Goal: Complete application form

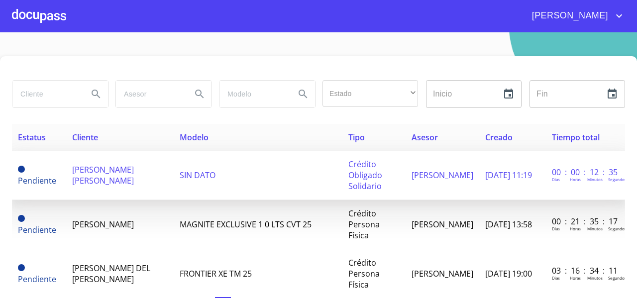
click at [116, 183] on span "[PERSON_NAME] [PERSON_NAME]" at bounding box center [103, 175] width 62 height 22
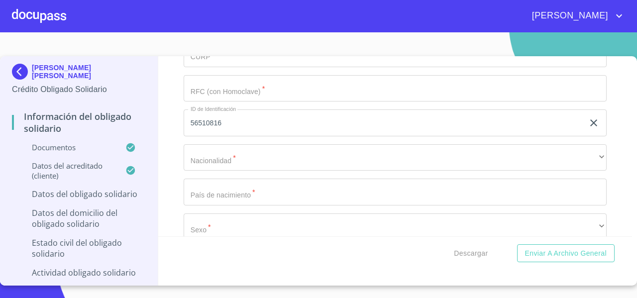
scroll to position [3983, 0]
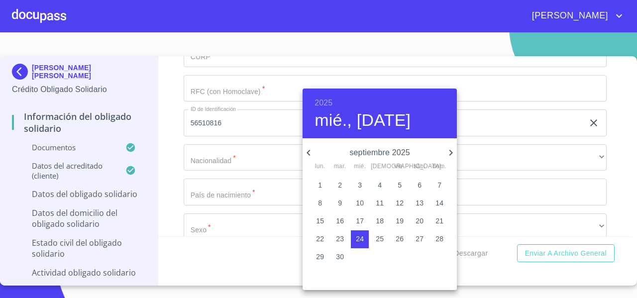
click at [219, 194] on div at bounding box center [318, 149] width 637 height 298
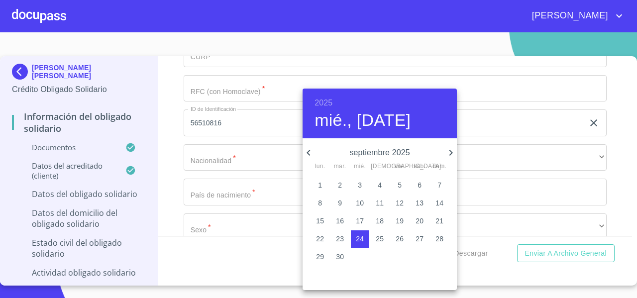
click at [324, 102] on h6 "2025" at bounding box center [323, 103] width 18 height 14
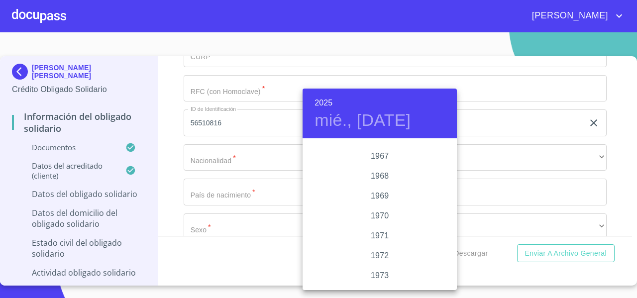
scroll to position [857, 0]
click at [382, 184] on div "1970" at bounding box center [380, 189] width 154 height 20
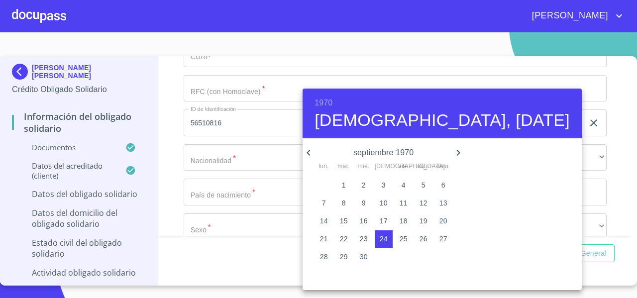
click at [306, 151] on icon "button" at bounding box center [309, 153] width 12 height 12
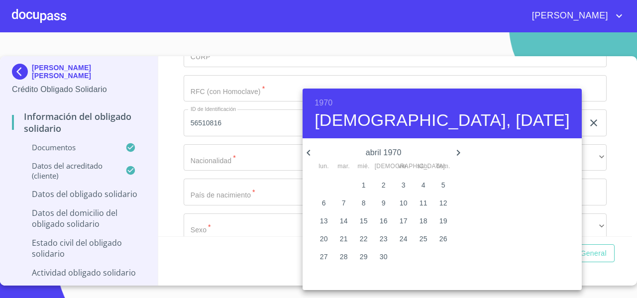
click at [452, 157] on icon "button" at bounding box center [458, 153] width 12 height 12
click at [397, 204] on span "8" at bounding box center [404, 203] width 18 height 10
type input "8 de may. de 1970"
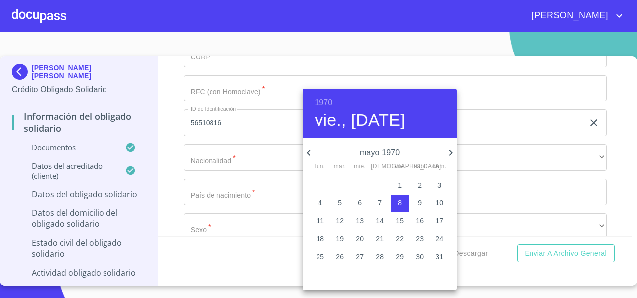
click at [173, 152] on div at bounding box center [318, 149] width 637 height 298
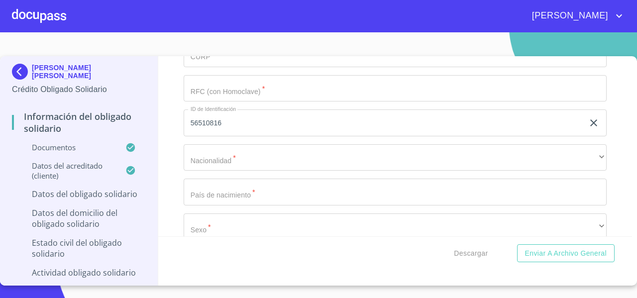
click at [173, 206] on div "Información del Obligado Solidario Documentos Documento de identificación Oblig…" at bounding box center [395, 146] width 474 height 180
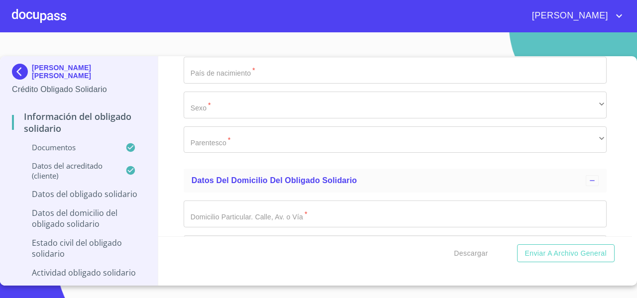
scroll to position [4109, 0]
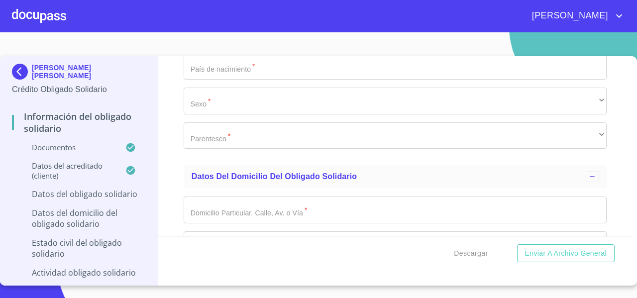
paste input "SARC700508PP8"
type input "SARC700508PP8"
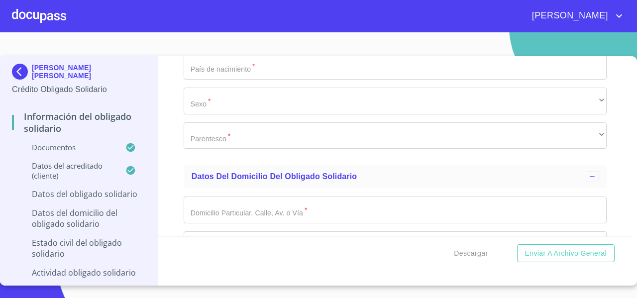
paste input "SARC700508HJCVSR04"
type input "SARC700508HJCVSR04"
click at [172, 189] on div "Información del Obligado Solidario Documentos Documento de identificación Oblig…" at bounding box center [395, 146] width 474 height 180
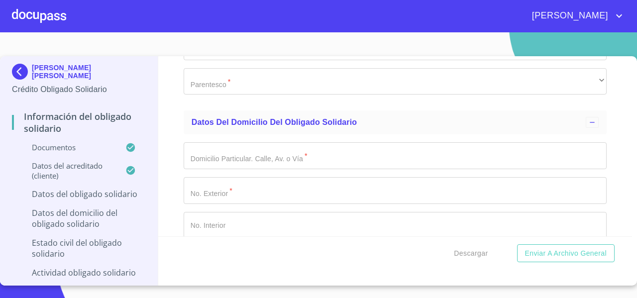
type input "1423952352"
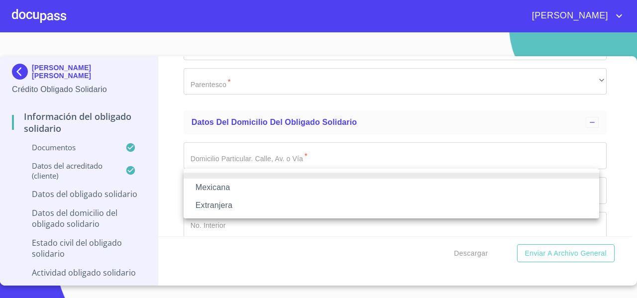
click at [205, 188] on li "Mexicana" at bounding box center [392, 188] width 416 height 18
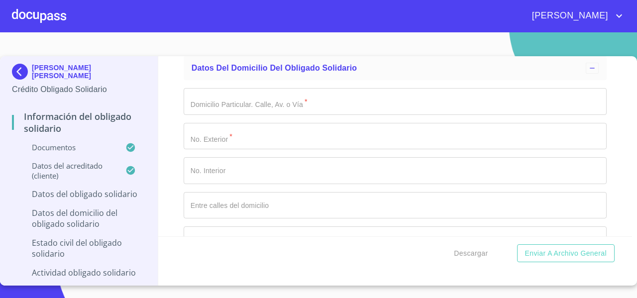
scroll to position [4254, 0]
type input "[GEOGRAPHIC_DATA]"
click at [174, 163] on div "Información del Obligado Solidario Documentos Documento de identificación Oblig…" at bounding box center [395, 146] width 474 height 180
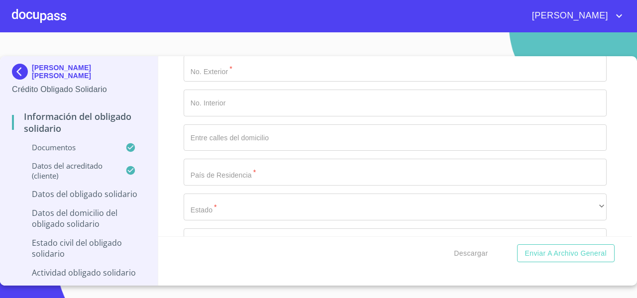
scroll to position [4322, 0]
type input "[GEOGRAPHIC_DATA]"
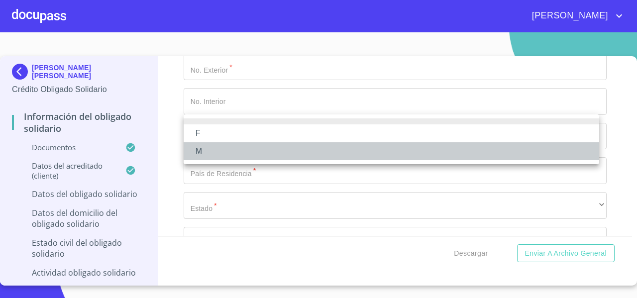
click at [195, 153] on li "M" at bounding box center [392, 151] width 416 height 18
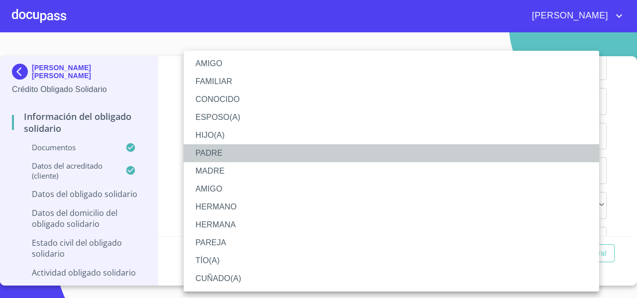
click at [206, 158] on li "PADRE" at bounding box center [392, 153] width 416 height 18
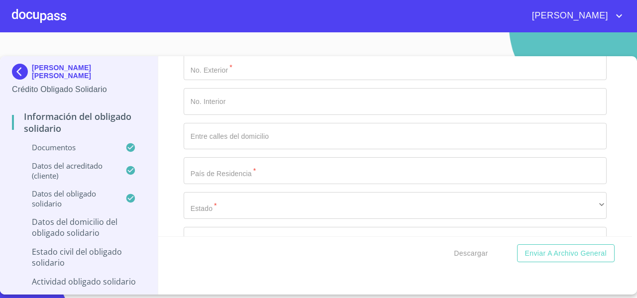
scroll to position [4493, 0]
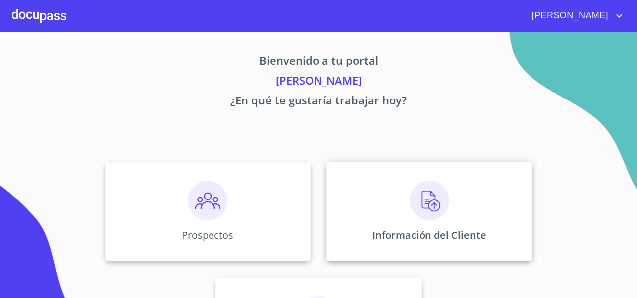
click at [342, 187] on div "Información del Cliente" at bounding box center [429, 212] width 206 height 100
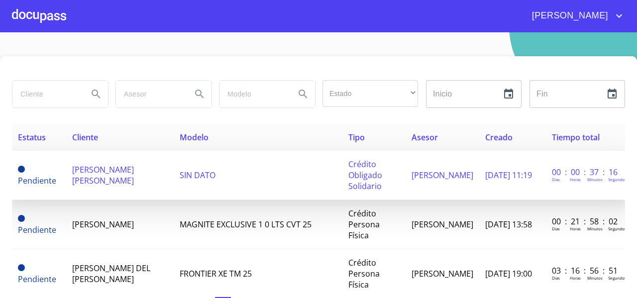
click at [90, 169] on span "[PERSON_NAME] [PERSON_NAME]" at bounding box center [103, 175] width 62 height 22
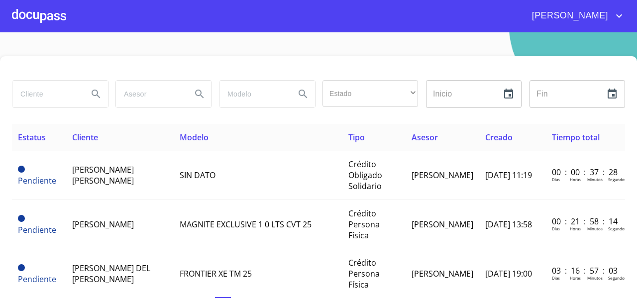
click at [42, 100] on input "search" at bounding box center [46, 94] width 68 height 27
click at [339, 93] on div "​" at bounding box center [370, 93] width 96 height 27
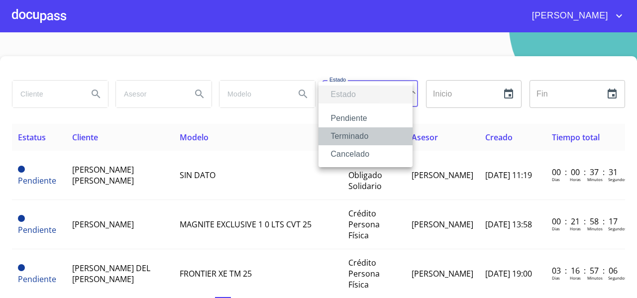
click at [344, 140] on li "Terminado" at bounding box center [365, 136] width 94 height 18
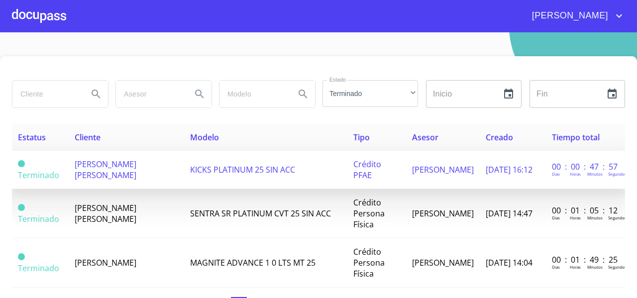
click at [135, 173] on span "[PERSON_NAME] [PERSON_NAME]" at bounding box center [106, 170] width 62 height 22
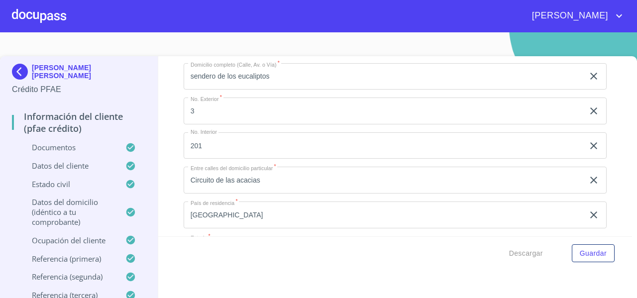
scroll to position [3635, 0]
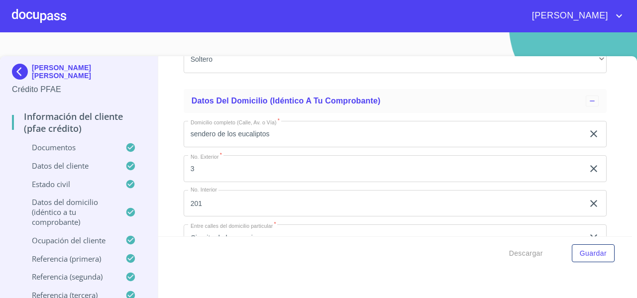
click at [277, 145] on input "sendero de los eucaliptos" at bounding box center [384, 134] width 400 height 27
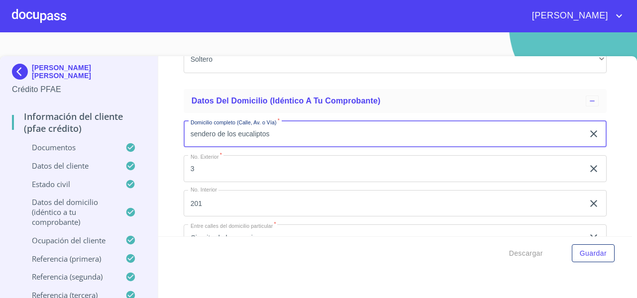
click at [277, 145] on input "sendero de los eucaliptos" at bounding box center [384, 134] width 400 height 27
click at [197, 176] on input "3" at bounding box center [384, 168] width 400 height 27
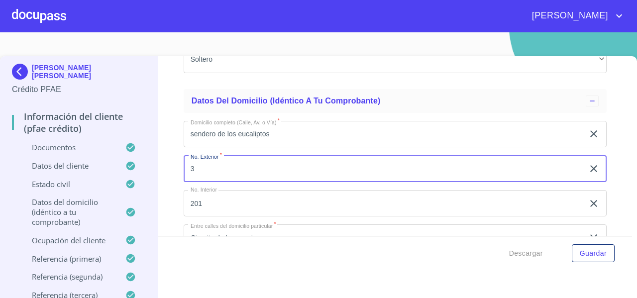
click at [202, 177] on input "3" at bounding box center [384, 168] width 400 height 27
type input "201"
click at [208, 210] on input "201" at bounding box center [384, 203] width 400 height 27
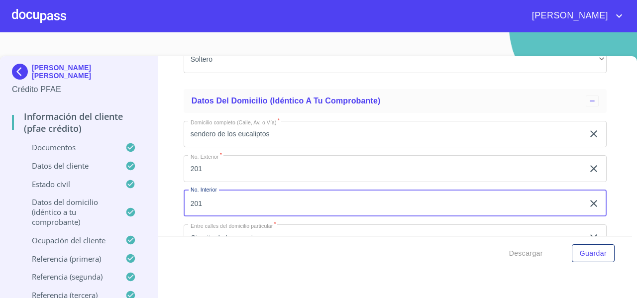
click at [208, 210] on input "201" at bounding box center [384, 203] width 400 height 27
type input "3"
click at [169, 204] on div "Información del cliente (PFAE crédito) Documentos Documento de identificación  …" at bounding box center [395, 146] width 474 height 180
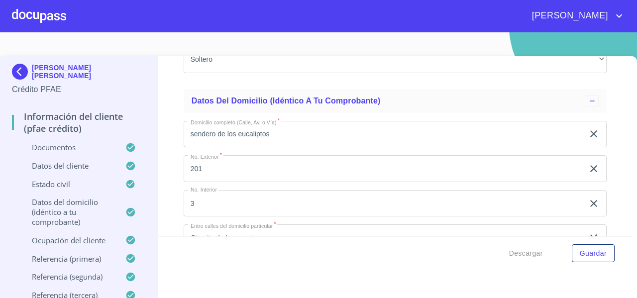
click at [167, 195] on div "Información del cliente (PFAE crédito) Documentos Documento de identificación  …" at bounding box center [395, 146] width 474 height 180
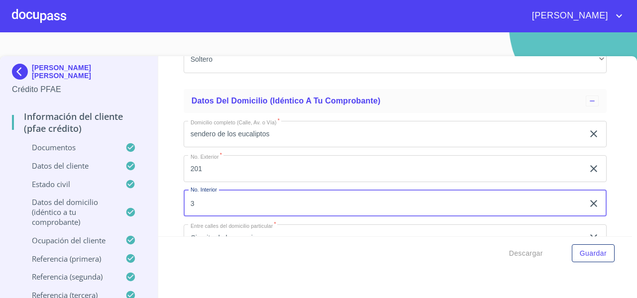
click at [200, 212] on input "3" at bounding box center [384, 203] width 400 height 27
click at [176, 174] on div "Información del cliente (PFAE crédito) Documentos Documento de identificación  …" at bounding box center [395, 146] width 474 height 180
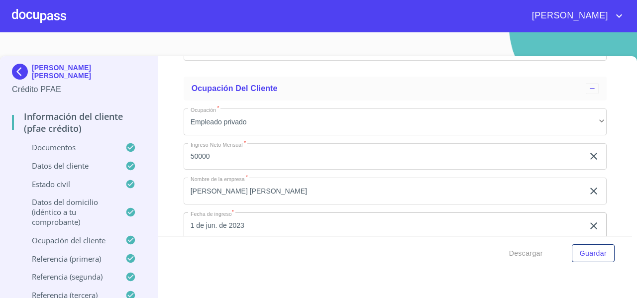
scroll to position [4104, 0]
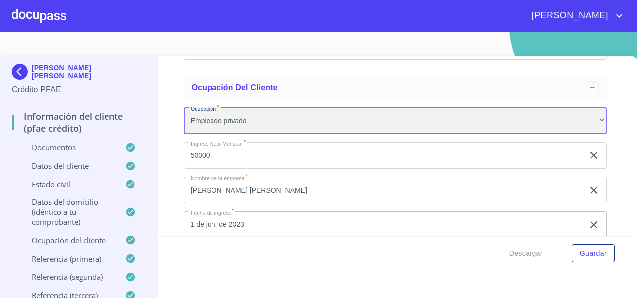
click at [284, 128] on div "Empleado privado" at bounding box center [395, 120] width 423 height 27
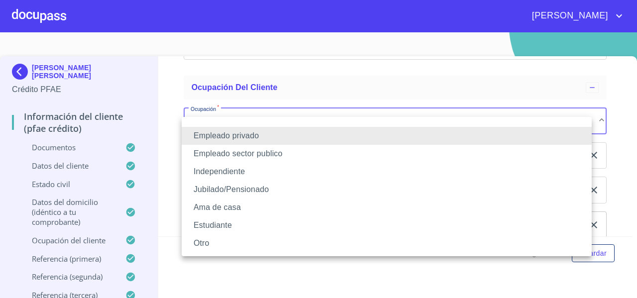
click at [215, 172] on li "Independiente" at bounding box center [387, 172] width 410 height 18
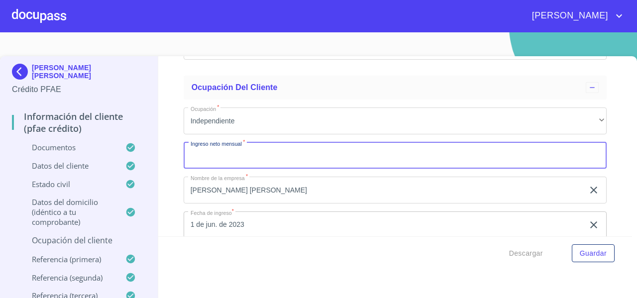
click at [192, 161] on input "Documento de identificación   *" at bounding box center [395, 155] width 423 height 27
type input "5"
type input "60000"
click at [178, 168] on div "Información del cliente (PFAE crédito) Documentos Documento de identificación  …" at bounding box center [395, 146] width 474 height 180
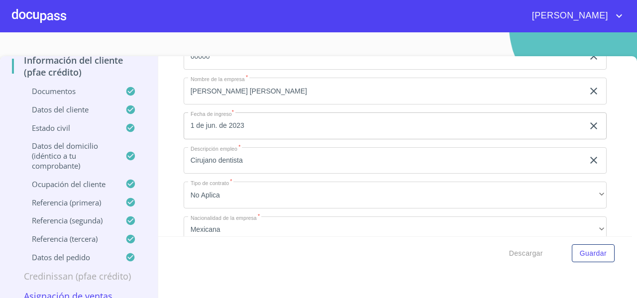
scroll to position [4202, 0]
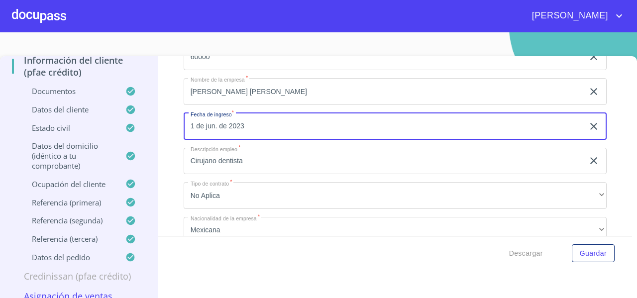
click at [206, 140] on input "1 de jun. de 2023" at bounding box center [386, 126] width 404 height 27
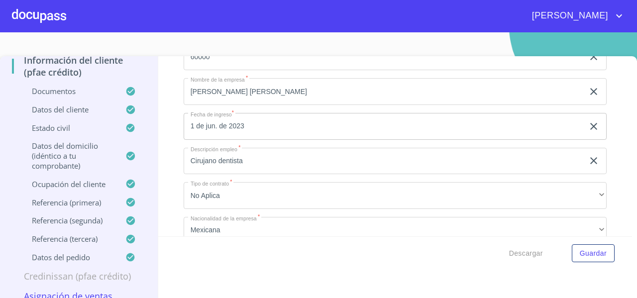
click at [172, 125] on div "Información del cliente (PFAE crédito) Documentos Documento de identificación  …" at bounding box center [395, 146] width 474 height 180
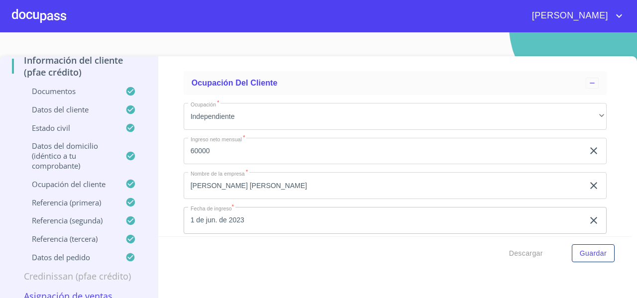
scroll to position [4108, 0]
click at [162, 164] on div "Información del cliente (PFAE crédito) Documentos Documento de identificación  …" at bounding box center [395, 146] width 474 height 180
click at [171, 175] on div "Información del cliente (PFAE crédito) Documentos Documento de identificación  …" at bounding box center [395, 146] width 474 height 180
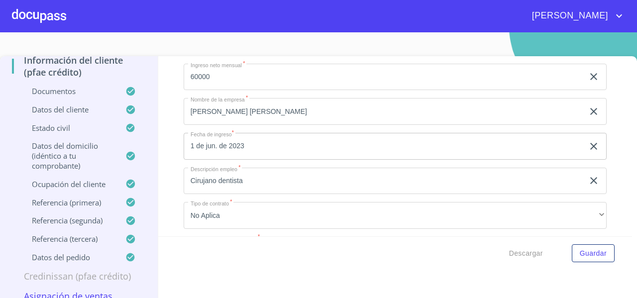
scroll to position [4183, 0]
click at [590, 149] on icon "button" at bounding box center [593, 145] width 7 height 7
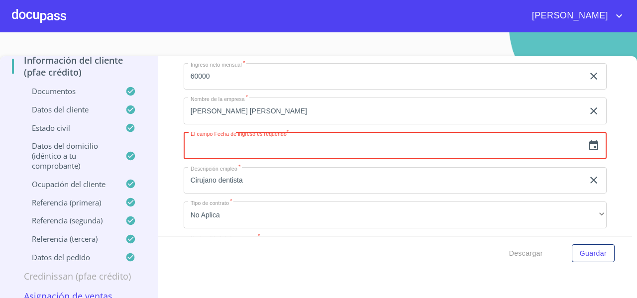
click at [248, 155] on input "text" at bounding box center [384, 145] width 400 height 27
click at [217, 159] on input "text" at bounding box center [384, 145] width 400 height 27
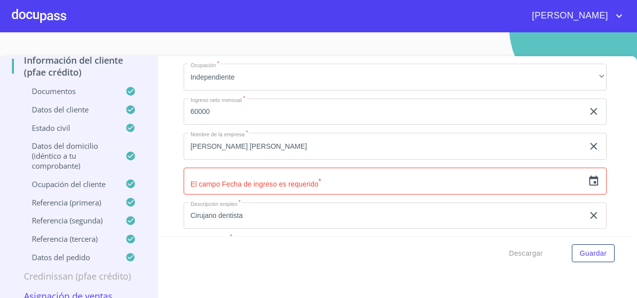
scroll to position [4160, 0]
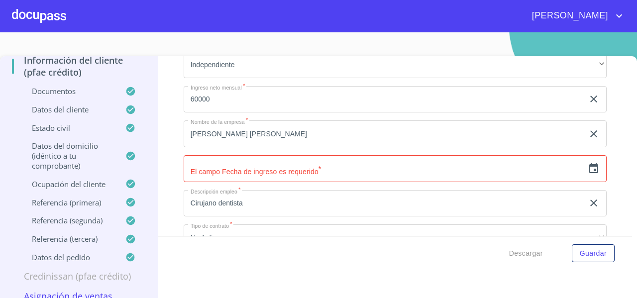
click at [589, 171] on icon "button" at bounding box center [593, 168] width 9 height 10
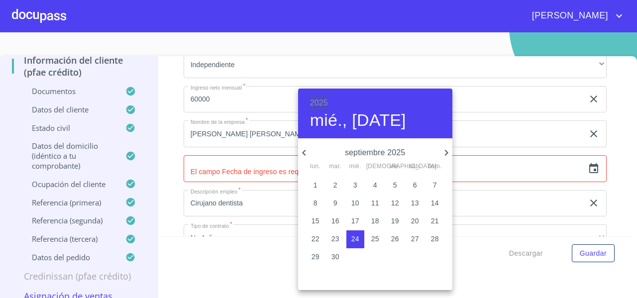
click at [321, 106] on h6 "2025" at bounding box center [319, 103] width 18 height 14
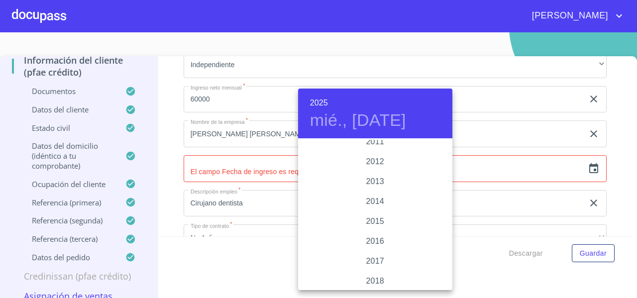
scroll to position [1779, 0]
click at [366, 160] on div "2015" at bounding box center [375, 162] width 154 height 20
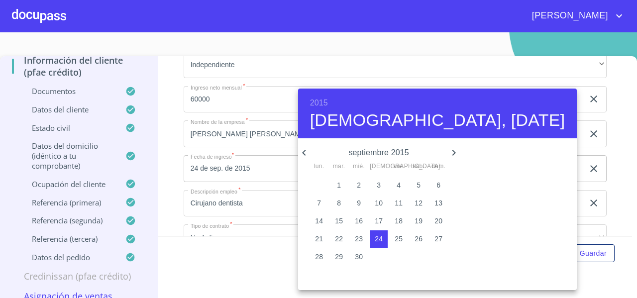
click at [335, 221] on p "15" at bounding box center [339, 221] width 8 height 10
type input "15 de sep. de 2015"
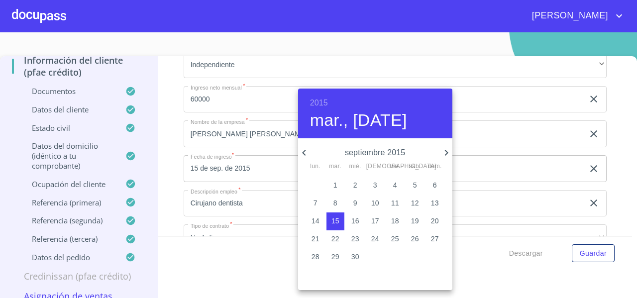
click at [167, 183] on div at bounding box center [318, 149] width 637 height 298
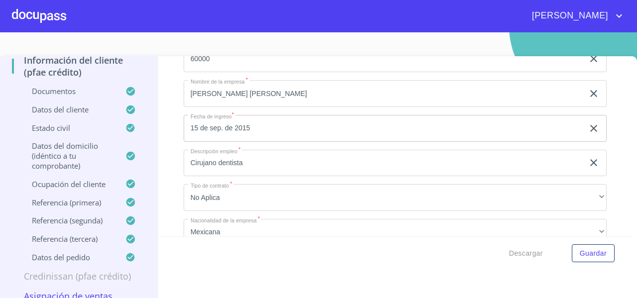
scroll to position [4244, 0]
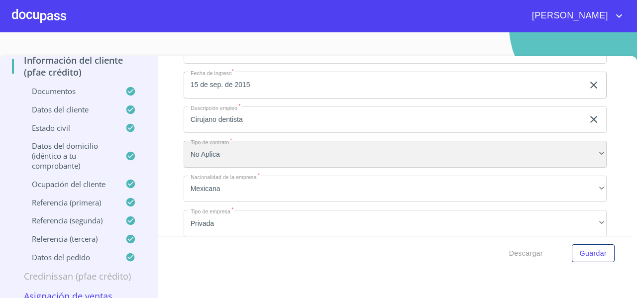
click at [206, 158] on div "No Aplica" at bounding box center [395, 154] width 423 height 27
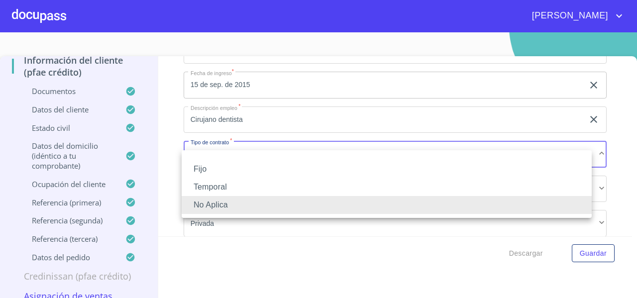
click at [166, 164] on div at bounding box center [318, 149] width 637 height 298
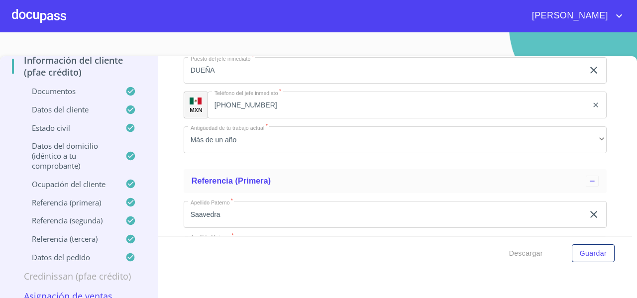
scroll to position [4779, 0]
click at [518, 251] on span "Descargar" at bounding box center [526, 253] width 34 height 12
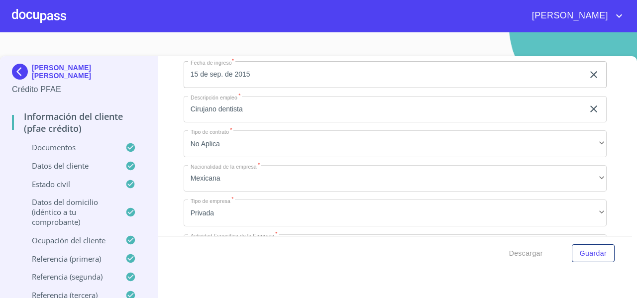
scroll to position [4253, 0]
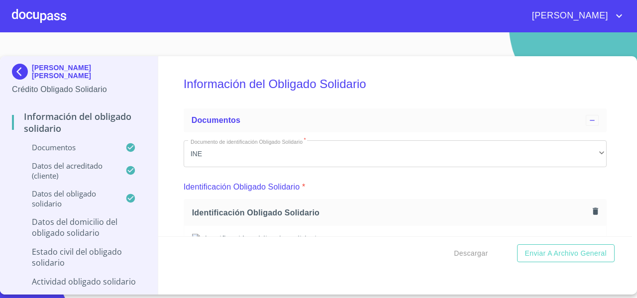
click at [539, 93] on h5 "Información del Obligado Solidario" at bounding box center [395, 84] width 423 height 41
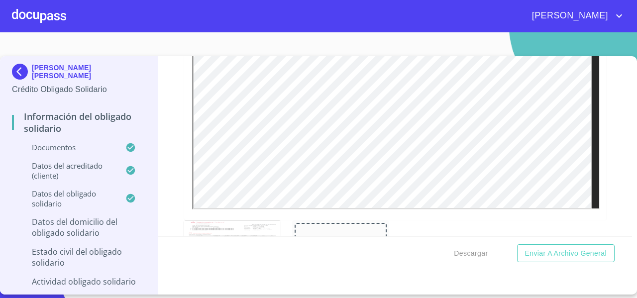
scroll to position [1310, 0]
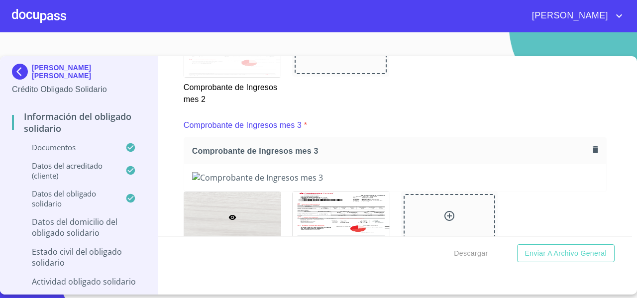
click at [610, 177] on div "Información del Obligado Solidario Documentos Documento de identificación Oblig…" at bounding box center [395, 146] width 474 height 180
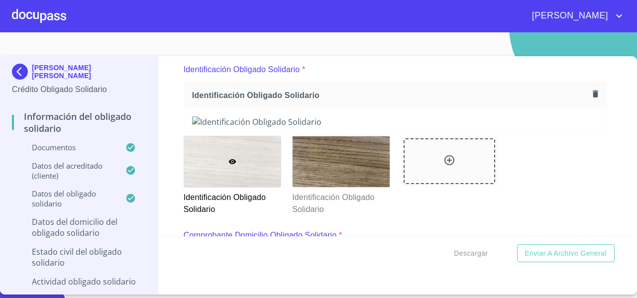
scroll to position [116, 0]
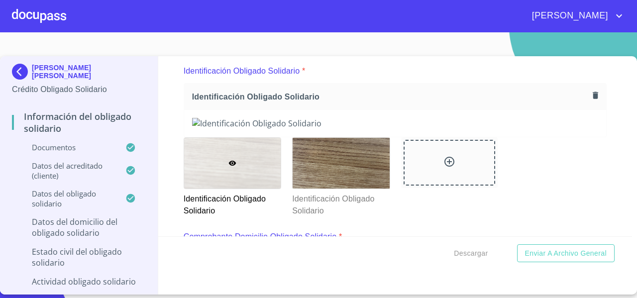
click at [591, 94] on icon "button" at bounding box center [595, 95] width 9 height 9
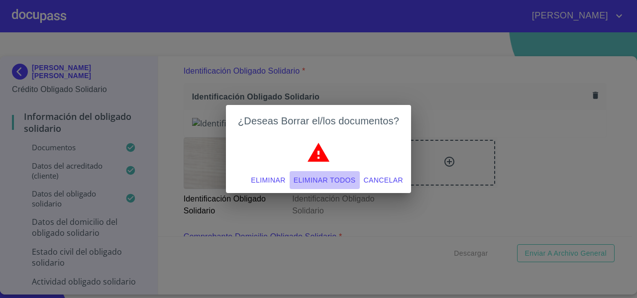
click at [330, 175] on span "Eliminar todos" at bounding box center [325, 180] width 62 height 12
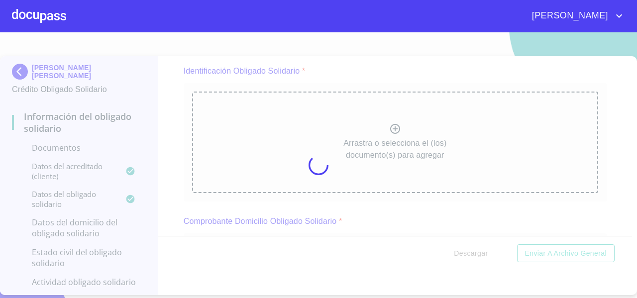
click at [264, 154] on div at bounding box center [318, 165] width 637 height 266
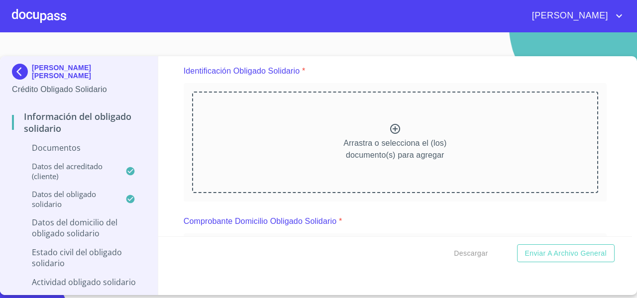
click at [264, 154] on div "Arrastra o selecciona el (los) documento(s) para agregar" at bounding box center [395, 143] width 406 height 102
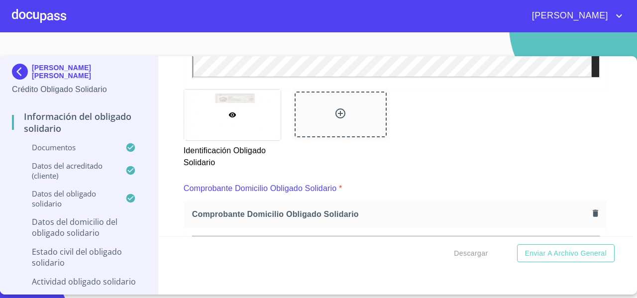
scroll to position [428, 0]
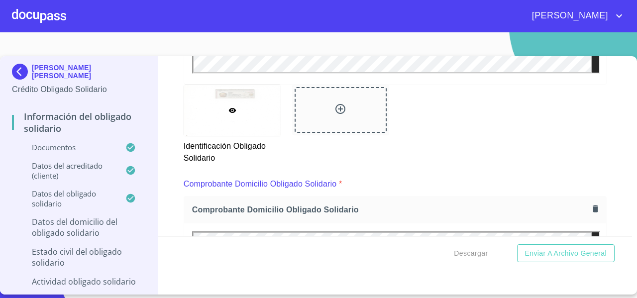
click at [345, 111] on div at bounding box center [341, 110] width 92 height 46
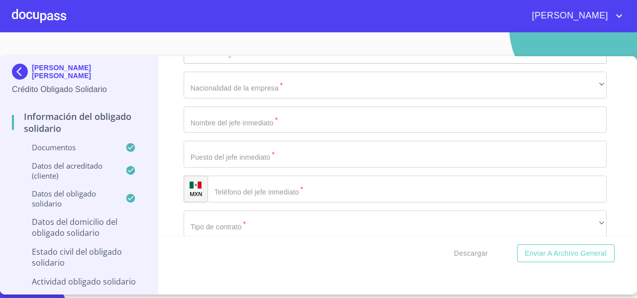
scroll to position [4199, 0]
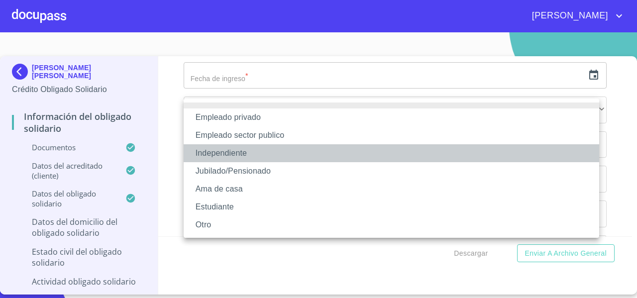
click at [222, 151] on li "Independiente" at bounding box center [392, 153] width 416 height 18
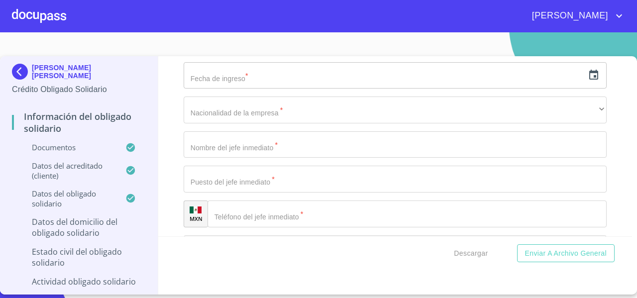
paste input "LUCIONES TECNOLOGICAS INDUSTRIALES"
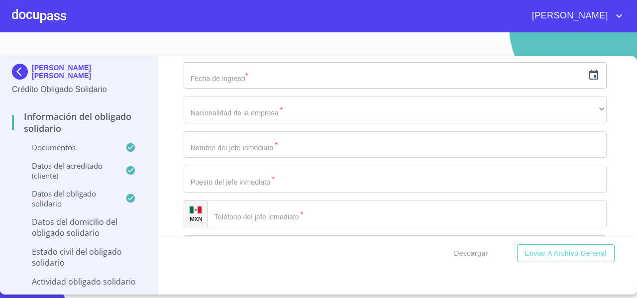
type input "ACAR SOLUCIONES TECNOLOGICAS INDUSTRIALES"
type input "DIRECTOR Y DUEÑO"
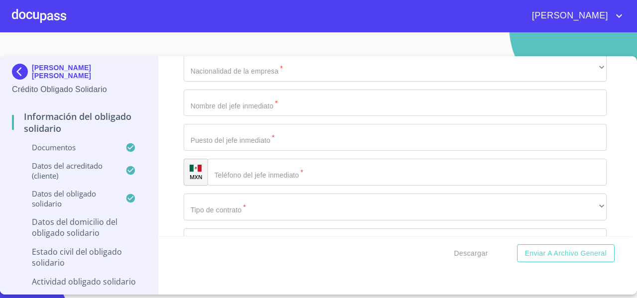
scroll to position [4241, 0]
paste input "DISEÑO Y FABRICACION DE HERRAMIENTAS ESPECIALES"
type input "DISEÑO Y FABRICACION DE HERRAMIENTAS ESPECIALES"
click at [162, 200] on div "Información del Obligado Solidario Documentos Documento de identificación Oblig…" at bounding box center [395, 146] width 474 height 180
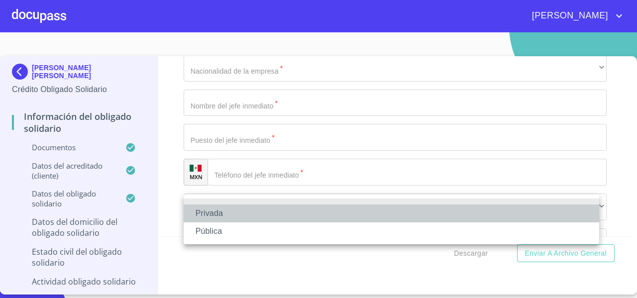
click at [199, 212] on li "Privada" at bounding box center [392, 214] width 416 height 18
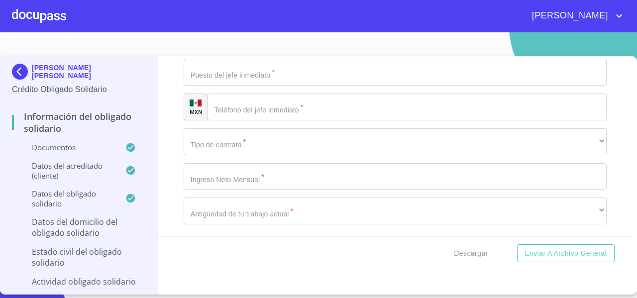
scroll to position [4326, 0]
paste input "(33)37323291"
type input "(33)37323291"
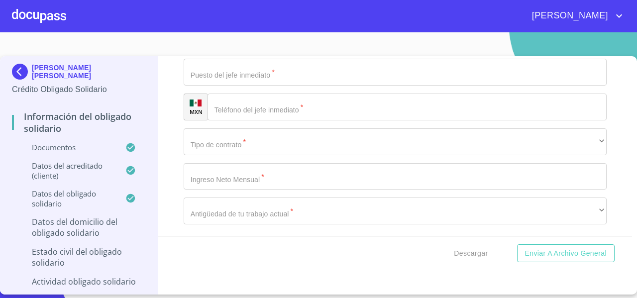
paste input "RICARDO FLORES MAGON"
type input "RICARDO FLORES MAGON"
type input "110"
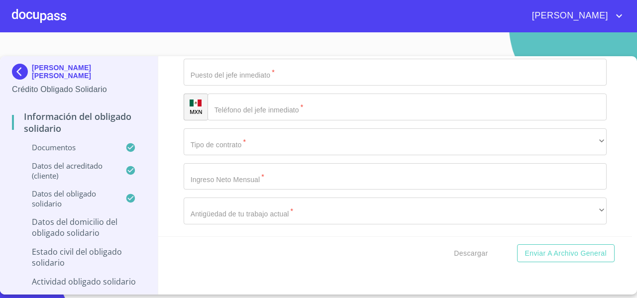
click at [178, 216] on div "Información del Obligado Solidario Documentos Documento de identificación Oblig…" at bounding box center [395, 146] width 474 height 180
type input "[GEOGRAPHIC_DATA]"
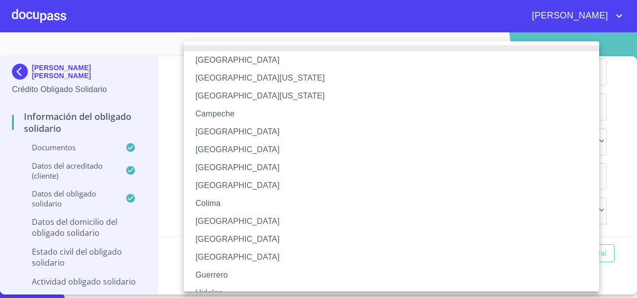
scroll to position [144, 0]
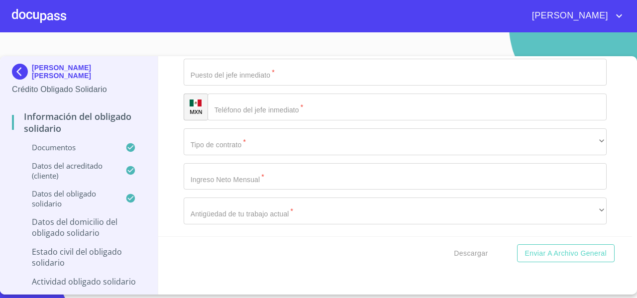
type input "EL SALTO JALISCO"
click at [172, 176] on div "Información del Obligado Solidario Documentos Documento de identificación Oblig…" at bounding box center [395, 146] width 474 height 180
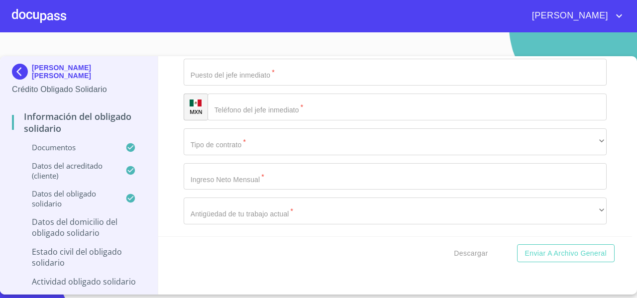
paste input "SAN JOSÉ DEL TAJO"
drag, startPoint x: 267, startPoint y: 147, endPoint x: 184, endPoint y: 144, distance: 83.2
paste input "POTRERO NUEV"
type input "POTRERO NUEVO"
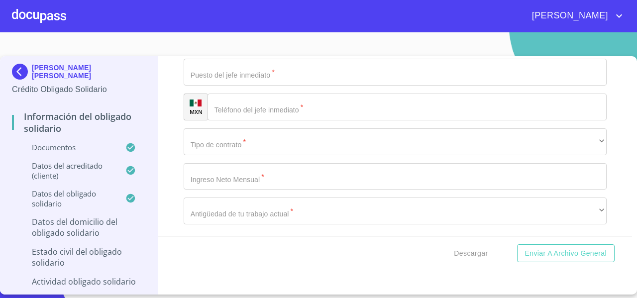
type input "45680"
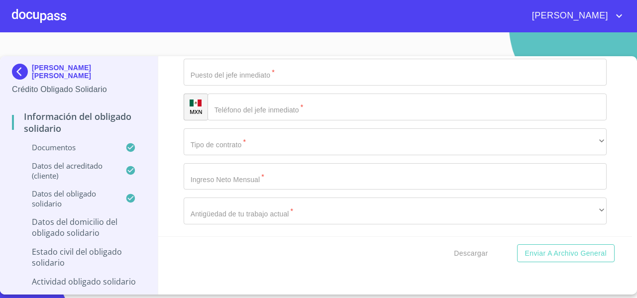
click at [175, 197] on div "Información del Obligado Solidario Documentos Documento de identificación Oblig…" at bounding box center [395, 146] width 474 height 180
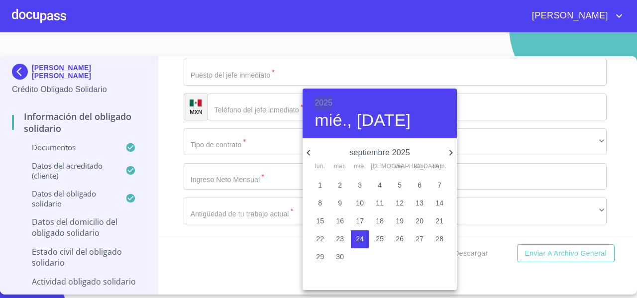
click at [331, 100] on h6 "2025" at bounding box center [323, 103] width 18 height 14
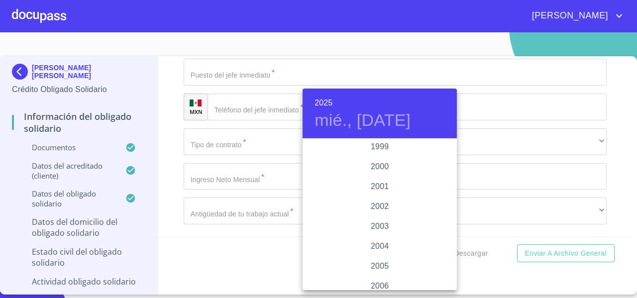
scroll to position [1592, 0]
click at [382, 171] on div "2006" at bounding box center [380, 170] width 154 height 20
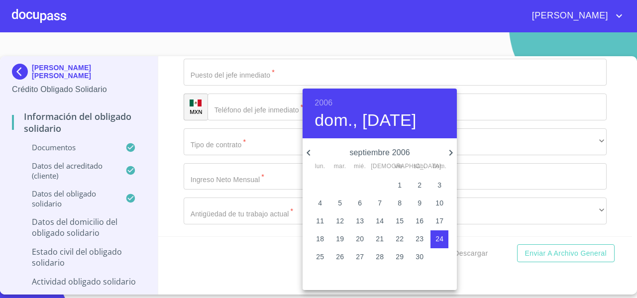
click at [359, 257] on p "27" at bounding box center [360, 257] width 8 height 10
type input "27 de sep. de 2006"
click at [172, 126] on div at bounding box center [318, 149] width 637 height 298
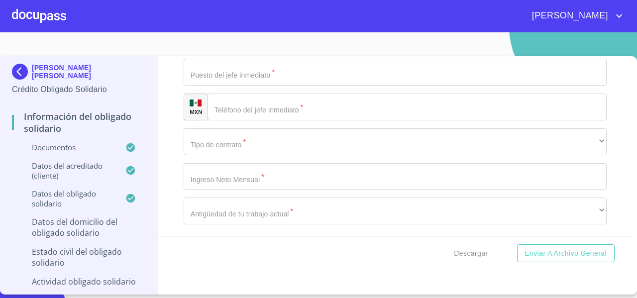
click at [197, 16] on div "​" at bounding box center [395, 3] width 423 height 27
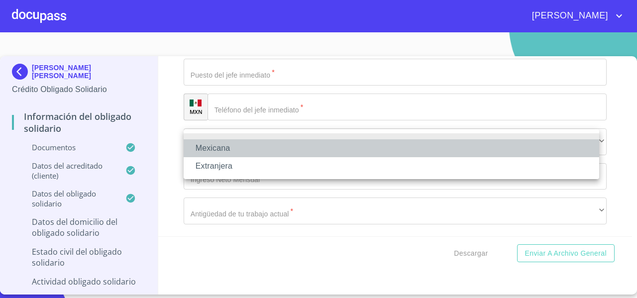
click at [197, 139] on li "Mexicana" at bounding box center [392, 148] width 416 height 18
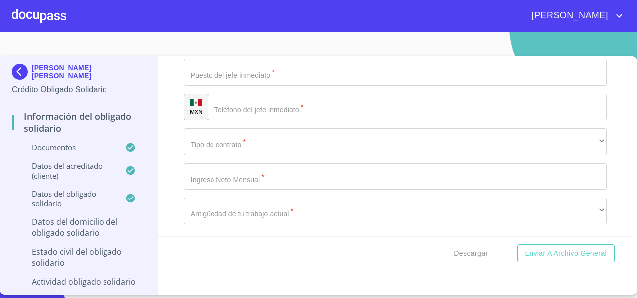
click at [201, 51] on input "Documento de identificación Obligado Solidario   *" at bounding box center [395, 37] width 423 height 27
paste input "CARLOS SAAVEDRA ROSTRO"
type input "CARLOS SAAVEDRA ROSTRO"
click at [180, 208] on div "Información del Obligado Solidario Documentos Documento de identificación Oblig…" at bounding box center [395, 146] width 474 height 180
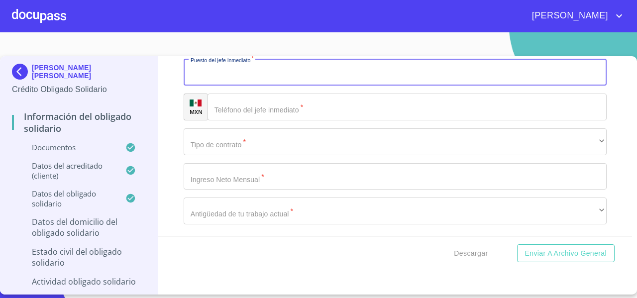
click at [201, 86] on input "Documento de identificación Obligado Solidario   *" at bounding box center [395, 72] width 423 height 27
type input "DUEÑO Y DIRECTOR"
click at [176, 212] on div "Información del Obligado Solidario Documentos Documento de identificación Oblig…" at bounding box center [395, 146] width 474 height 180
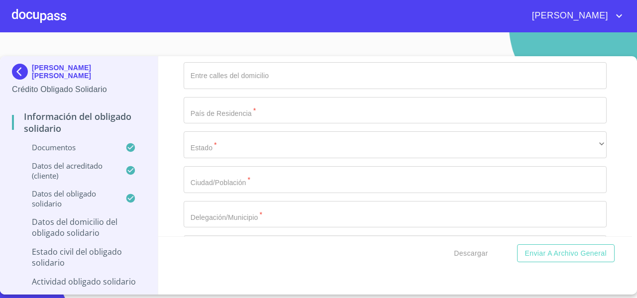
scroll to position [3294, 0]
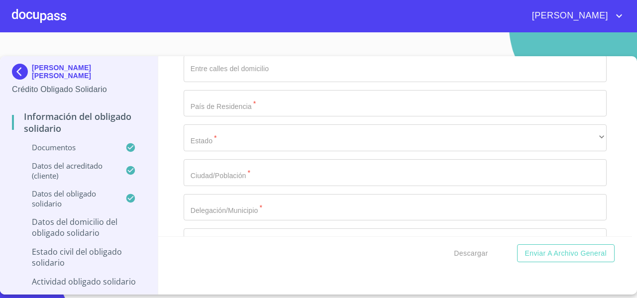
drag, startPoint x: 282, startPoint y: 132, endPoint x: 236, endPoint y: 140, distance: 46.6
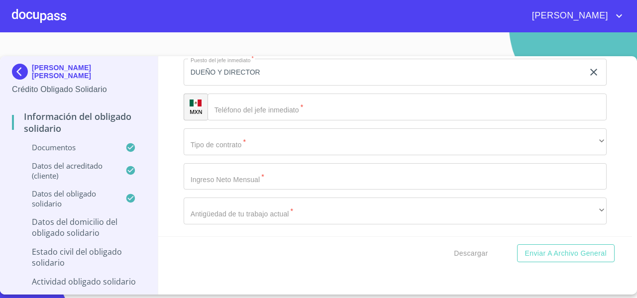
scroll to position [4758, 0]
click at [220, 120] on div "​" at bounding box center [407, 107] width 399 height 27
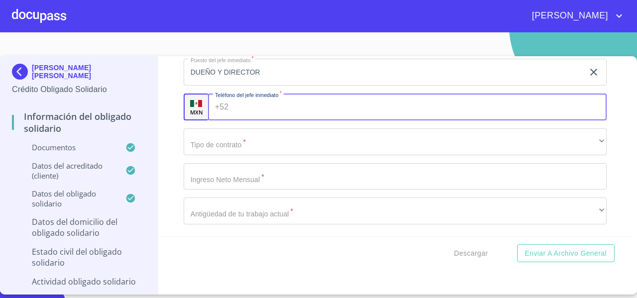
paste input "[PHONE_NUMBER]"
type input "[PHONE_NUMBER]"
click at [172, 175] on div "Información del Obligado Solidario Documentos Documento de identificación Oblig…" at bounding box center [395, 146] width 474 height 180
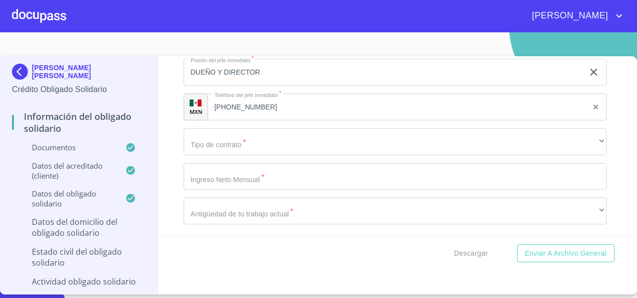
scroll to position [4821, 0]
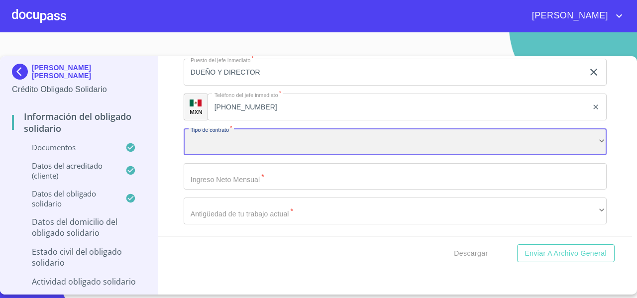
click at [205, 154] on div "​" at bounding box center [395, 141] width 423 height 27
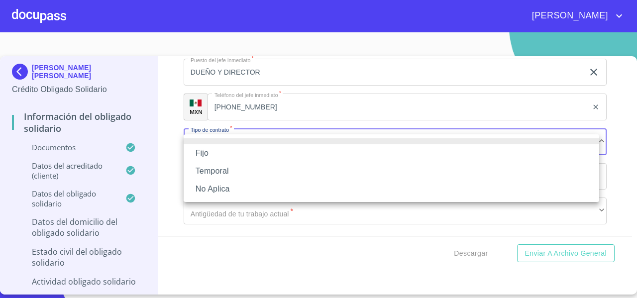
click at [201, 192] on li "No Aplica" at bounding box center [392, 189] width 416 height 18
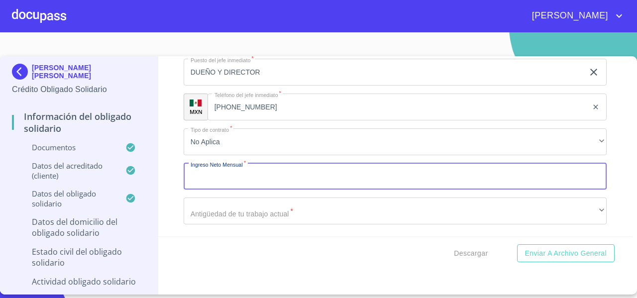
click at [213, 180] on input "Documento de identificación Obligado Solidario   *" at bounding box center [395, 176] width 423 height 27
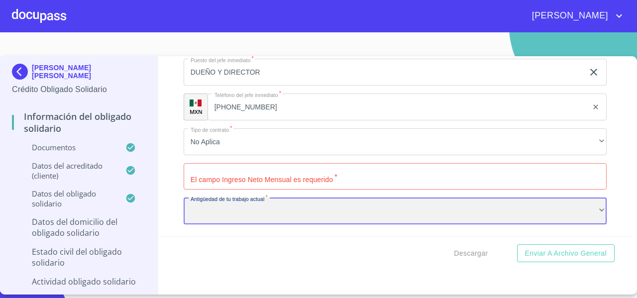
click at [209, 213] on div "​" at bounding box center [395, 211] width 423 height 27
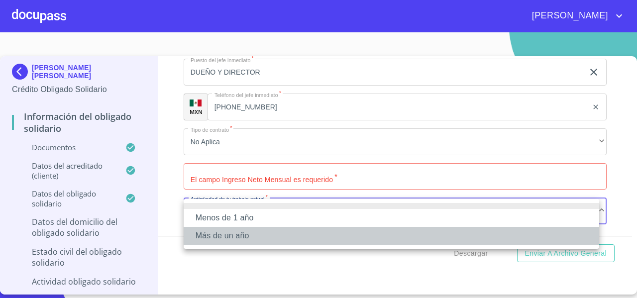
click at [204, 230] on li "Más de un año" at bounding box center [392, 236] width 416 height 18
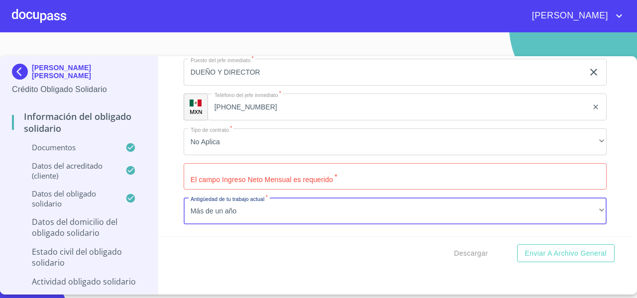
click at [205, 175] on input "Documento de identificación Obligado Solidario   *" at bounding box center [395, 176] width 423 height 27
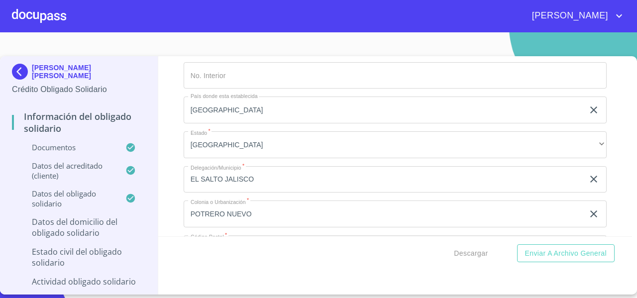
scroll to position [4061, 0]
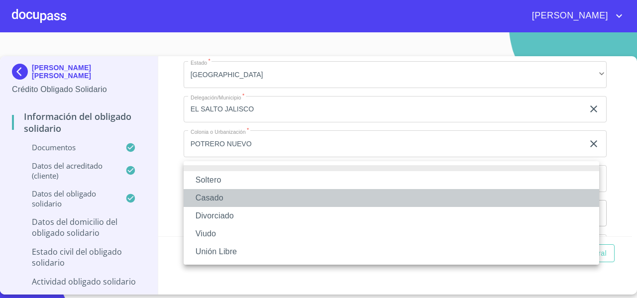
click at [213, 202] on li "Casado" at bounding box center [392, 198] width 416 height 18
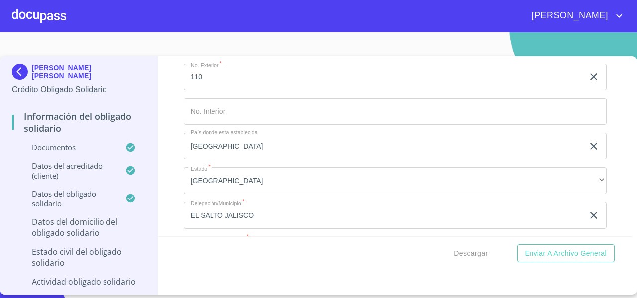
scroll to position [4244, 0]
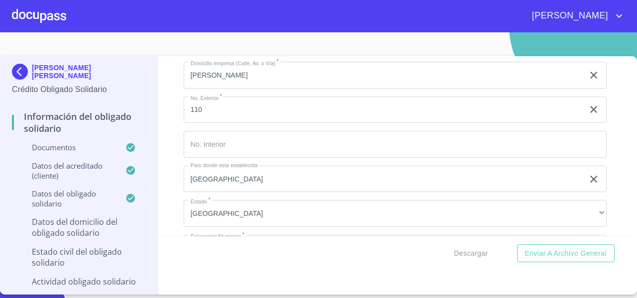
scroll to position [4164, 0]
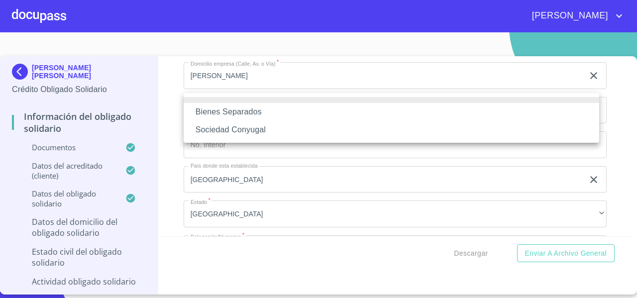
click at [221, 128] on li "Sociedad Conyugal" at bounding box center [392, 130] width 416 height 18
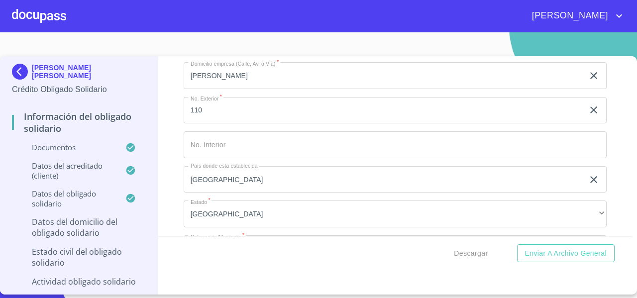
type input "MARIA"
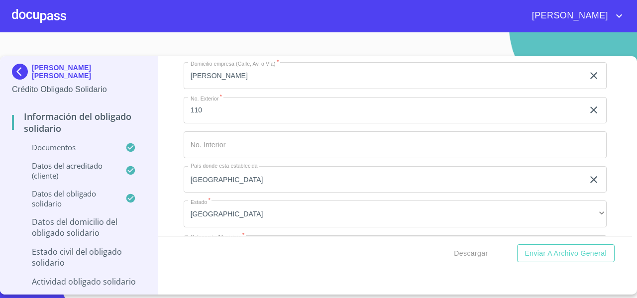
drag, startPoint x: 201, startPoint y: 208, endPoint x: 178, endPoint y: 178, distance: 38.0
click at [178, 178] on div "Información del Obligado Solidario Documentos Documento de identificación Oblig…" at bounding box center [395, 146] width 474 height 180
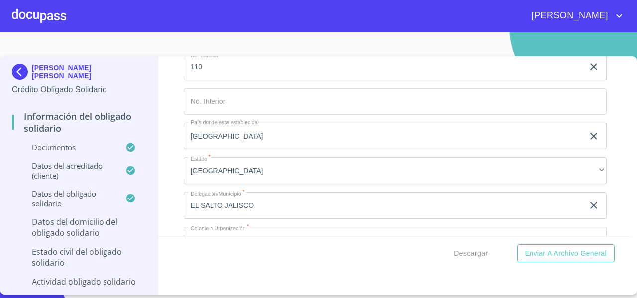
type input "ANTONIA"
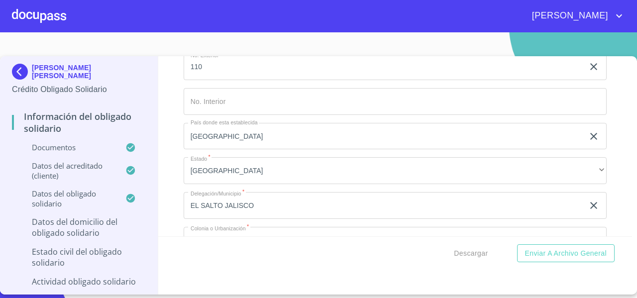
type input "NAPOLES"
type input "JAUREGUI"
click at [174, 115] on div "Información del Obligado Solidario Documentos Documento de identificación Oblig…" at bounding box center [395, 146] width 474 height 180
click at [167, 137] on div "Información del Obligado Solidario Documentos Documento de identificación Oblig…" at bounding box center [395, 146] width 474 height 180
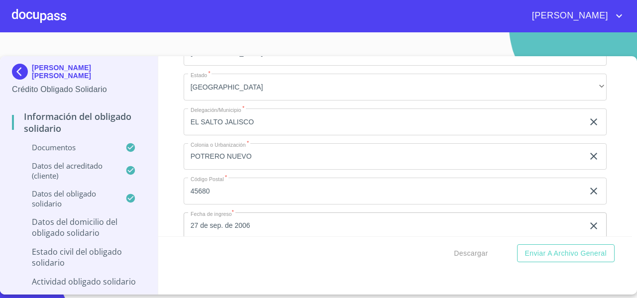
scroll to position [4292, 0]
type input "0"
click at [173, 173] on div "Información del Obligado Solidario Documentos Documento de identificación Oblig…" at bounding box center [395, 146] width 474 height 180
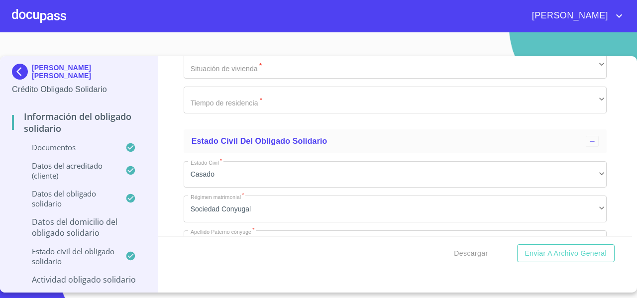
scroll to position [3648, 0]
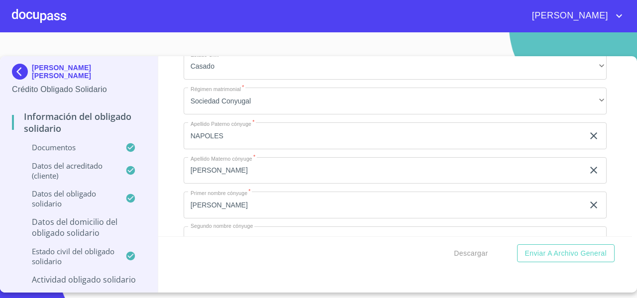
paste input "SENDERO DE LOS EUCALIPTOS"
type input "SENDERO DE LOS EUCALIPTOS"
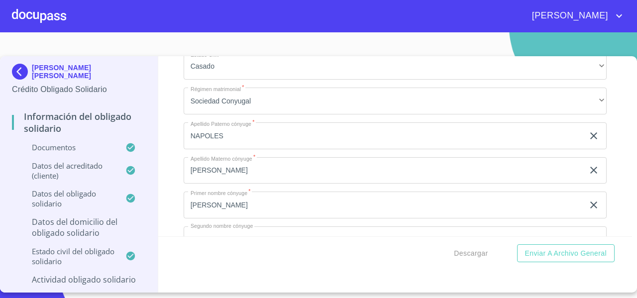
type input "201"
click at [170, 203] on div "Información del Obligado Solidario Documentos Documento de identificación Oblig…" at bounding box center [395, 146] width 474 height 180
paste input "CIRCUITO DE LAS ACACIAS"
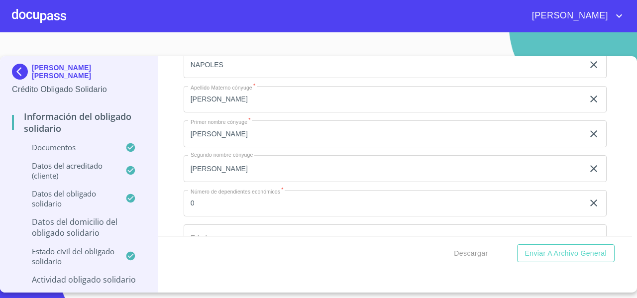
type input "CIRCUITO DE LAS ACACIAS"
click at [169, 166] on div "Información del Obligado Solidario Documentos Documento de identificación Oblig…" at bounding box center [395, 146] width 474 height 180
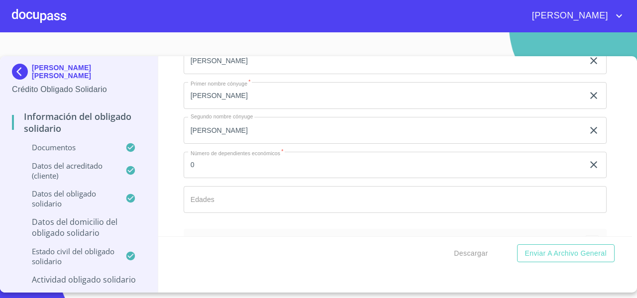
scroll to position [3773, 0]
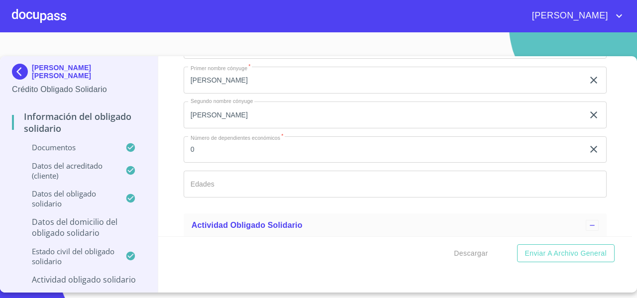
type input "[GEOGRAPHIC_DATA]"
click at [164, 173] on div "Información del Obligado Solidario Documentos Documento de identificación Oblig…" at bounding box center [395, 146] width 474 height 180
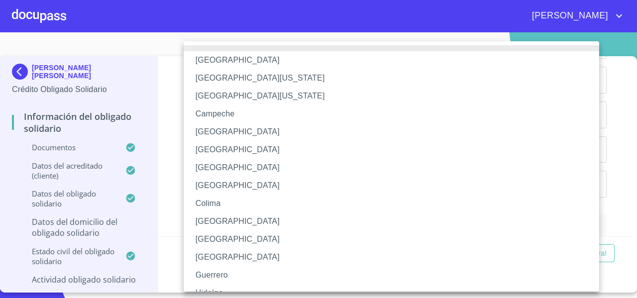
scroll to position [144, 0]
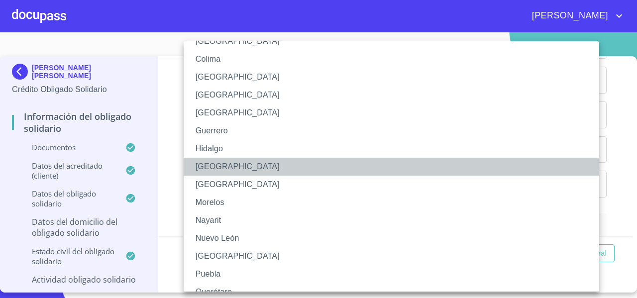
click at [210, 170] on li "Jalisco" at bounding box center [395, 167] width 423 height 18
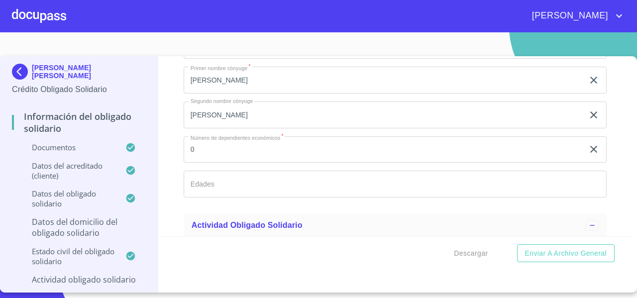
click at [173, 209] on div "Información del Obligado Solidario Documentos Documento de identificación Oblig…" at bounding box center [395, 146] width 474 height 180
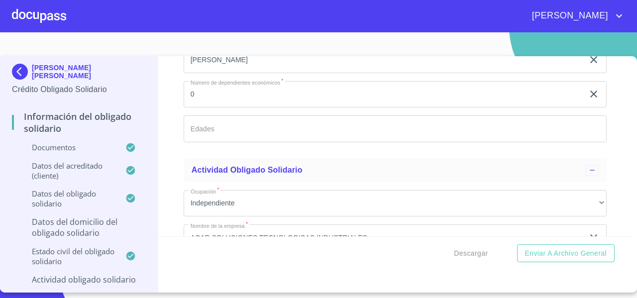
scroll to position [3848, 0]
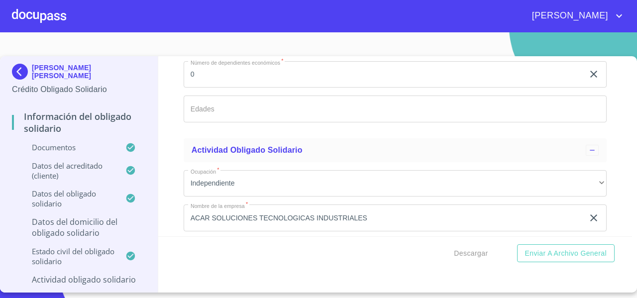
paste input "TLAJOMULCO DE ZUÑIGA"
type input "TLAJOMULCO DE ZUÑIGA"
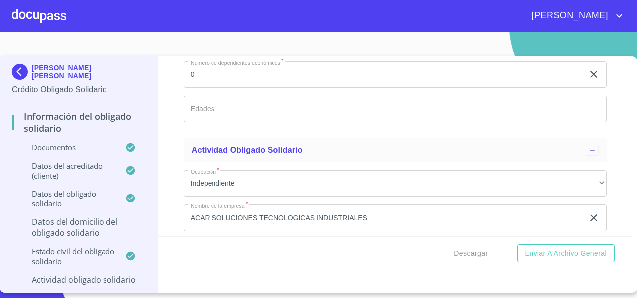
paste input "TLAJOMULCO DE ZUÑIGA"
type input "TLAJOMULCO DE ZUÑIGA"
click at [177, 191] on div "Información del Obligado Solidario Documentos Documento de identificación Oblig…" at bounding box center [395, 146] width 474 height 180
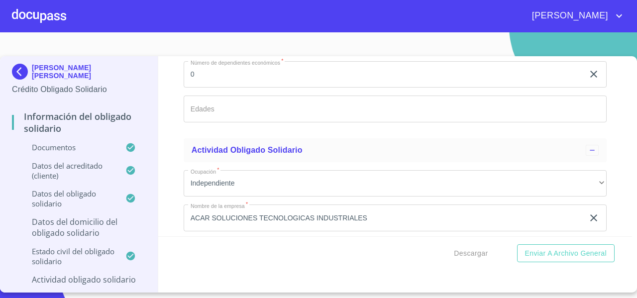
paste input "SAN JOSÉ DEL TAJO"
type input "SAN JOSÉ DEL TAJO"
click at [173, 210] on div "Información del Obligado Solidario Documentos Documento de identificación Oblig…" at bounding box center [395, 146] width 474 height 180
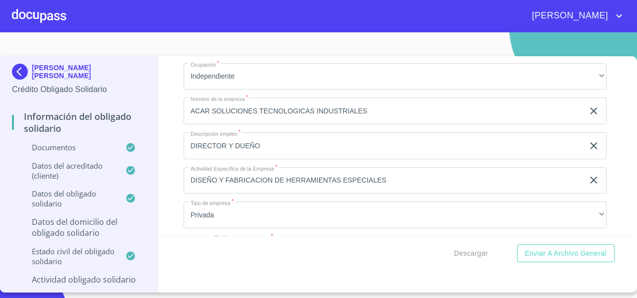
type input "45645"
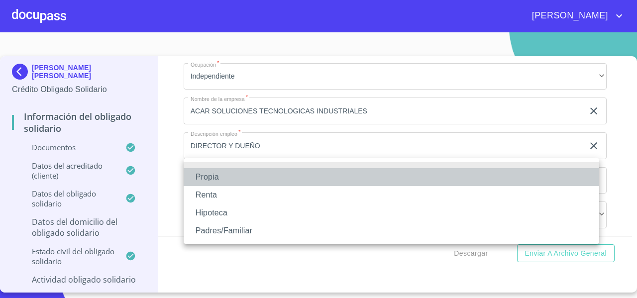
click at [203, 180] on li "Propia" at bounding box center [392, 177] width 416 height 18
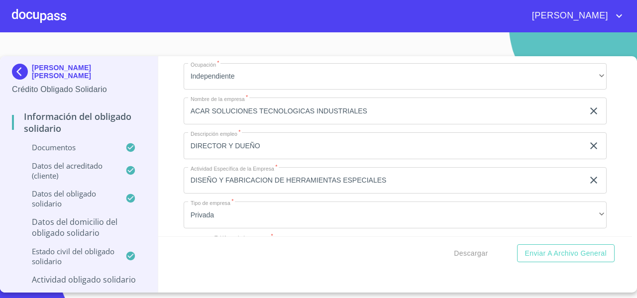
click at [172, 181] on div "Información del Obligado Solidario Documentos Documento de identificación Oblig…" at bounding box center [395, 146] width 474 height 180
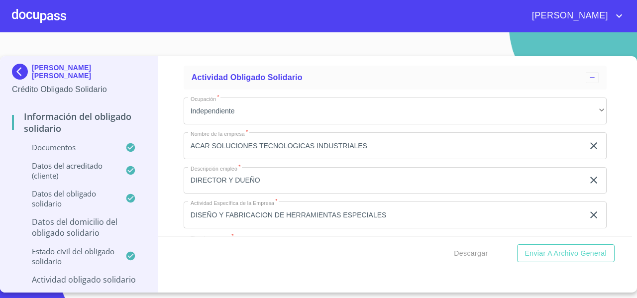
type input "$10,000"
click at [175, 188] on div "Información del Obligado Solidario Documentos Documento de identificación Oblig…" at bounding box center [395, 146] width 474 height 180
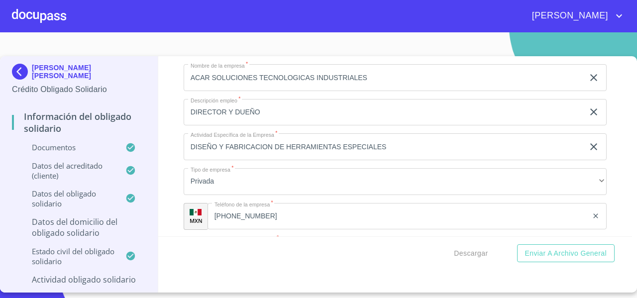
scroll to position [4026, 0]
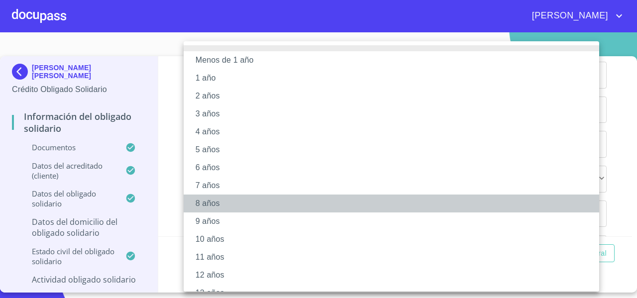
click at [200, 198] on li "8 años" at bounding box center [395, 204] width 423 height 18
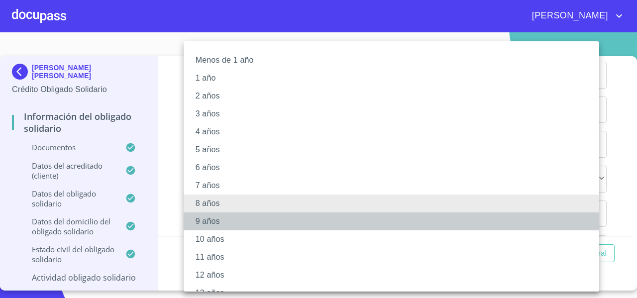
click at [206, 218] on li "9 años" at bounding box center [395, 221] width 423 height 18
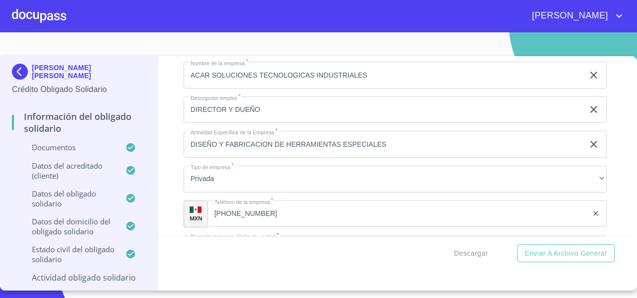
click at [175, 194] on div "Información del Obligado Solidario Documentos Documento de identificación Oblig…" at bounding box center [395, 146] width 474 height 180
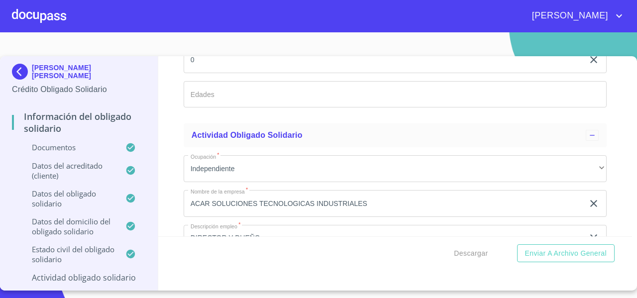
scroll to position [3896, 0]
click at [467, 248] on span "Descargar" at bounding box center [471, 253] width 34 height 12
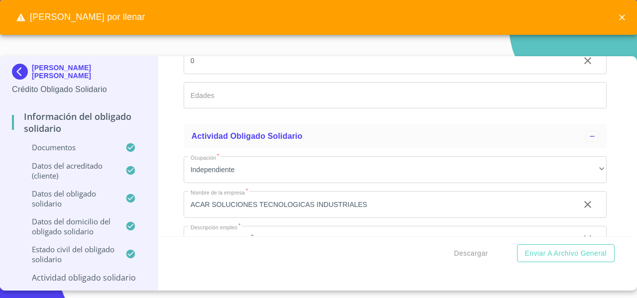
click at [619, 93] on div "Información del Obligado Solidario Documentos Documento de identificación Oblig…" at bounding box center [395, 146] width 474 height 180
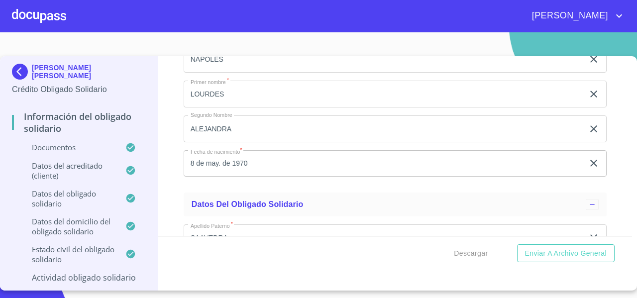
scroll to position [2759, 0]
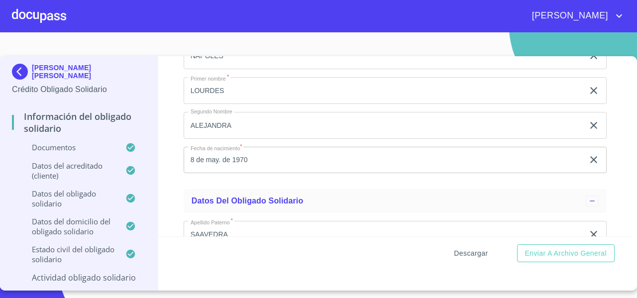
click at [460, 251] on span "Descargar" at bounding box center [471, 253] width 34 height 12
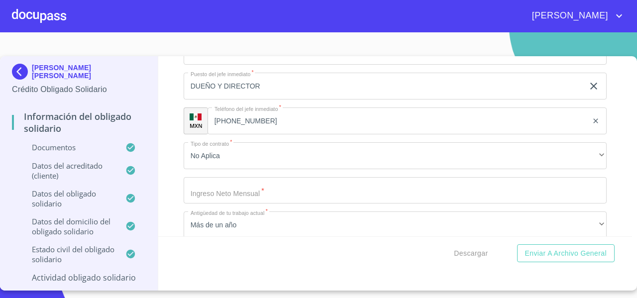
scroll to position [4839, 0]
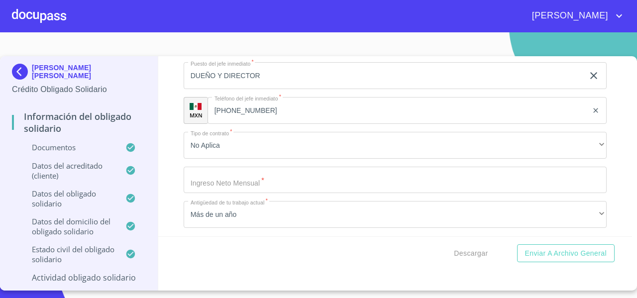
click at [197, 178] on input "Documento de identificación Obligado Solidario   *" at bounding box center [395, 180] width 423 height 27
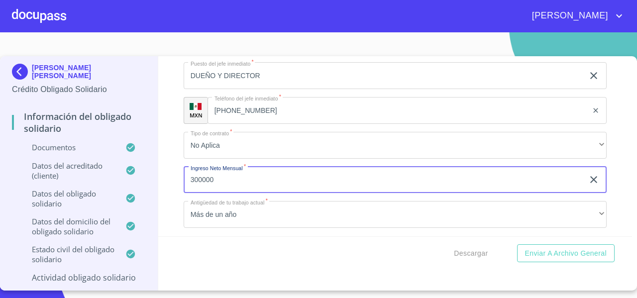
click at [204, 178] on input "300000" at bounding box center [384, 180] width 400 height 27
type input "300000"
click at [163, 171] on div "Información del Obligado Solidario Documentos Documento de identificación Oblig…" at bounding box center [395, 146] width 474 height 180
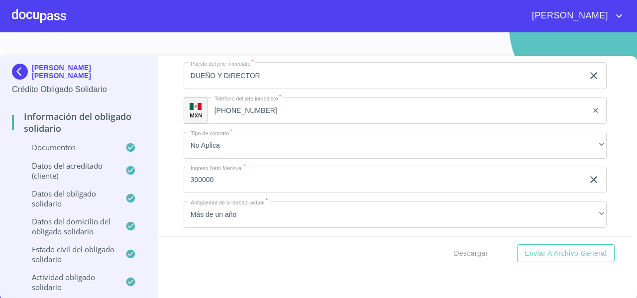
scroll to position [3, 0]
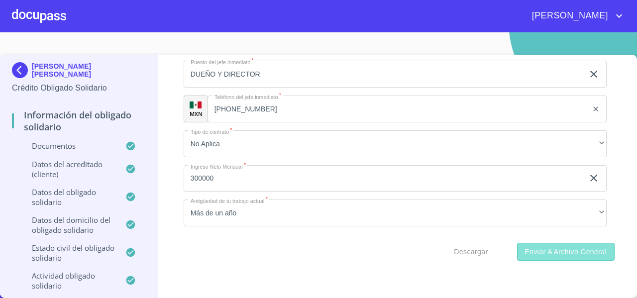
click at [542, 249] on span "Enviar a Archivo General" at bounding box center [566, 252] width 82 height 12
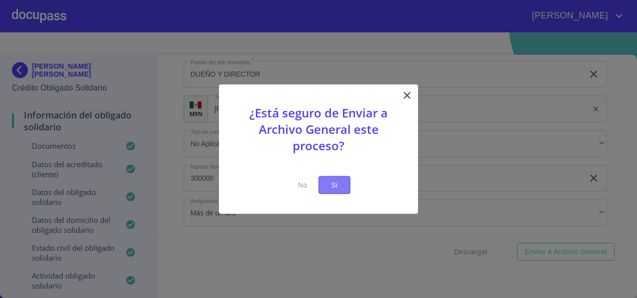
click at [343, 186] on button "Si" at bounding box center [334, 185] width 32 height 18
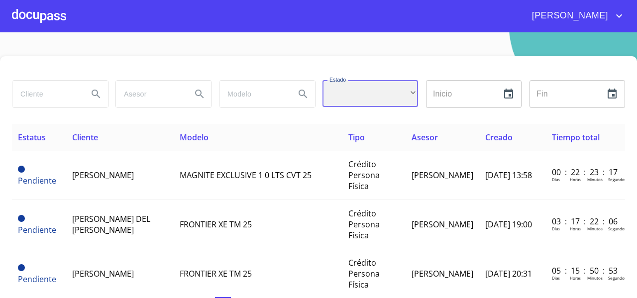
click at [356, 95] on div "​" at bounding box center [370, 93] width 96 height 27
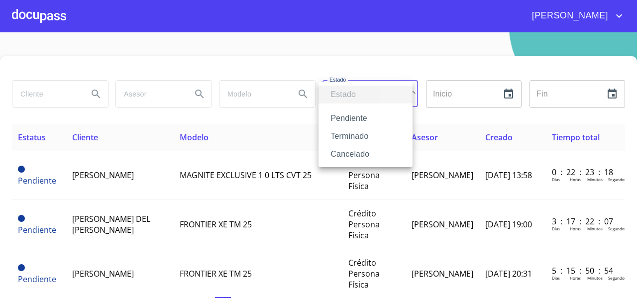
click at [336, 135] on li "Terminado" at bounding box center [365, 136] width 94 height 18
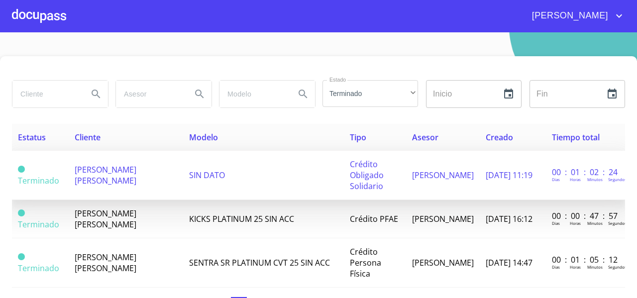
click at [110, 176] on span "[PERSON_NAME] [PERSON_NAME]" at bounding box center [106, 175] width 62 height 22
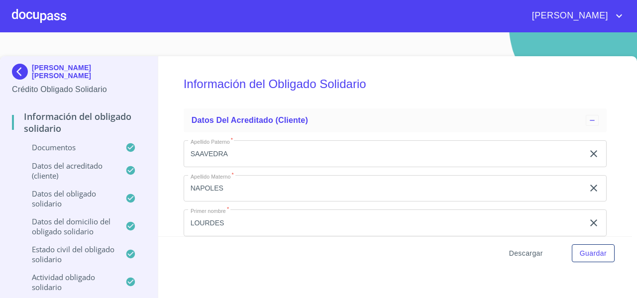
click at [513, 254] on span "Descargar" at bounding box center [526, 253] width 34 height 12
